Goal: Ask a question

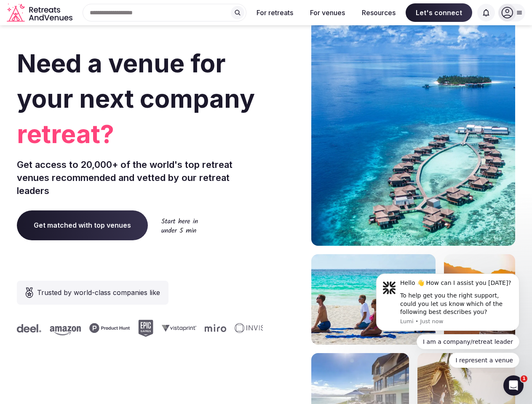
click at [266, 202] on div "Need a venue for your next company retreat? Get access to 20,000+ of the world'…" at bounding box center [266, 252] width 498 height 508
click at [165, 13] on div "Search Popular Destinations [GEOGRAPHIC_DATA], [GEOGRAPHIC_DATA] [GEOGRAPHIC_DA…" at bounding box center [161, 13] width 171 height 18
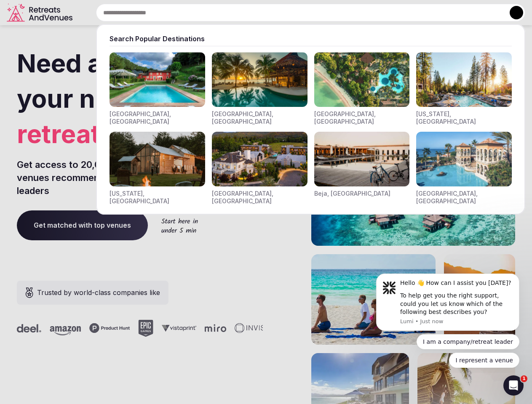
click at [238, 13] on input "text" at bounding box center [310, 13] width 429 height 18
click at [275, 13] on input "text" at bounding box center [310, 13] width 429 height 18
click at [327, 13] on input "text" at bounding box center [310, 13] width 429 height 18
click at [379, 13] on input "text" at bounding box center [310, 13] width 429 height 18
click at [439, 13] on input "text" at bounding box center [310, 13] width 429 height 18
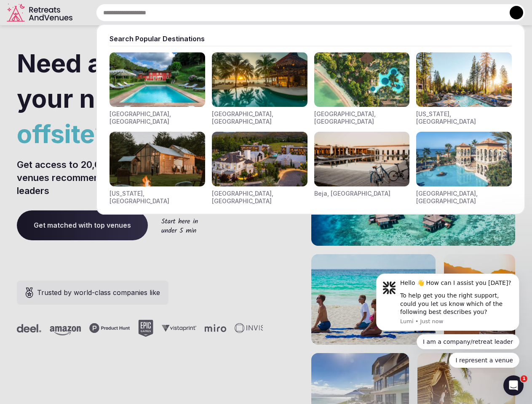
click at [486, 13] on input "text" at bounding box center [310, 13] width 429 height 18
click at [512, 13] on button at bounding box center [516, 12] width 13 height 13
click at [448, 303] on div "To help get you the right support, could you let us know which of the following…" at bounding box center [456, 304] width 113 height 25
